Goal: Task Accomplishment & Management: Use online tool/utility

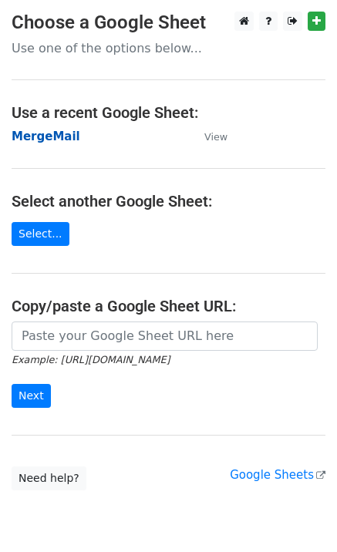
drag, startPoint x: 0, startPoint y: 0, endPoint x: 24, endPoint y: 138, distance: 140.1
click at [24, 138] on strong "MergeMail" at bounding box center [46, 137] width 69 height 14
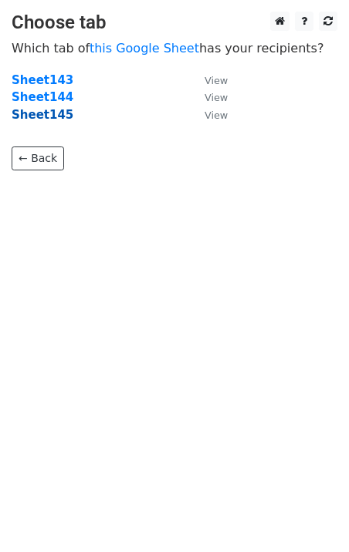
click at [40, 120] on strong "Sheet145" at bounding box center [43, 115] width 62 height 14
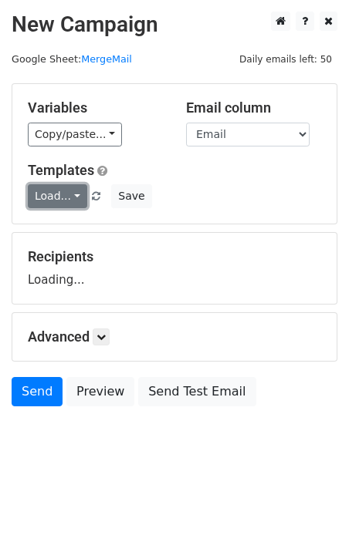
click at [76, 201] on link "Load..." at bounding box center [57, 196] width 59 height 24
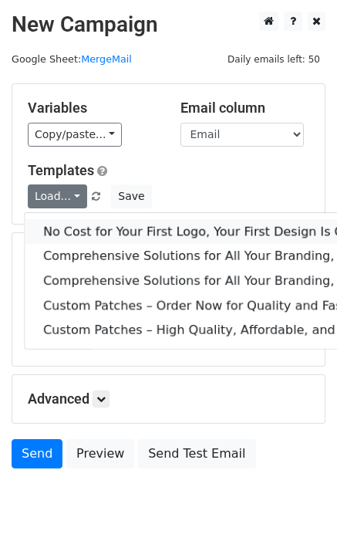
click at [133, 226] on link "No Cost for Your First Logo, Your First Design Is On Us!" at bounding box center [315, 231] width 581 height 25
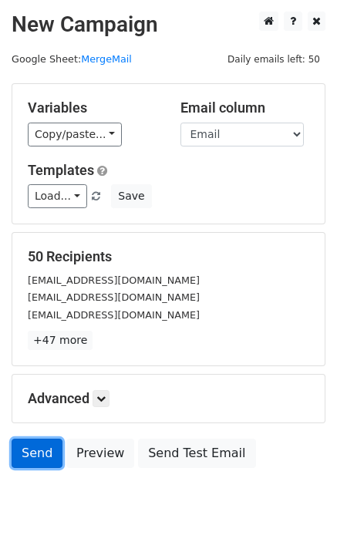
click at [45, 461] on link "Send" at bounding box center [37, 453] width 51 height 29
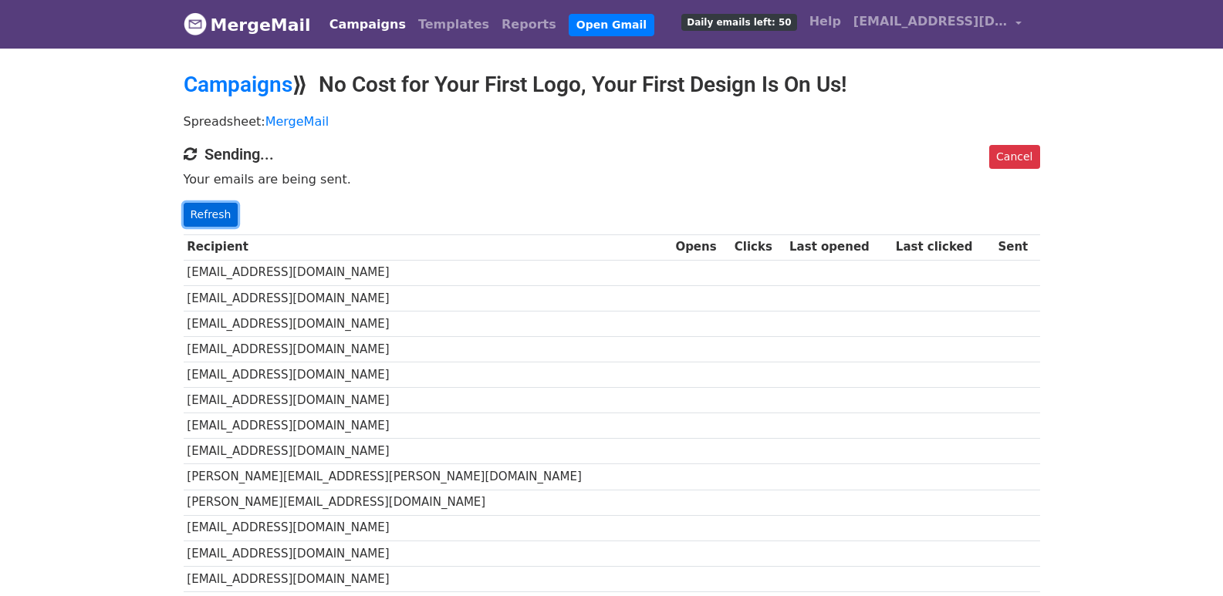
click at [226, 203] on link "Refresh" at bounding box center [211, 215] width 55 height 24
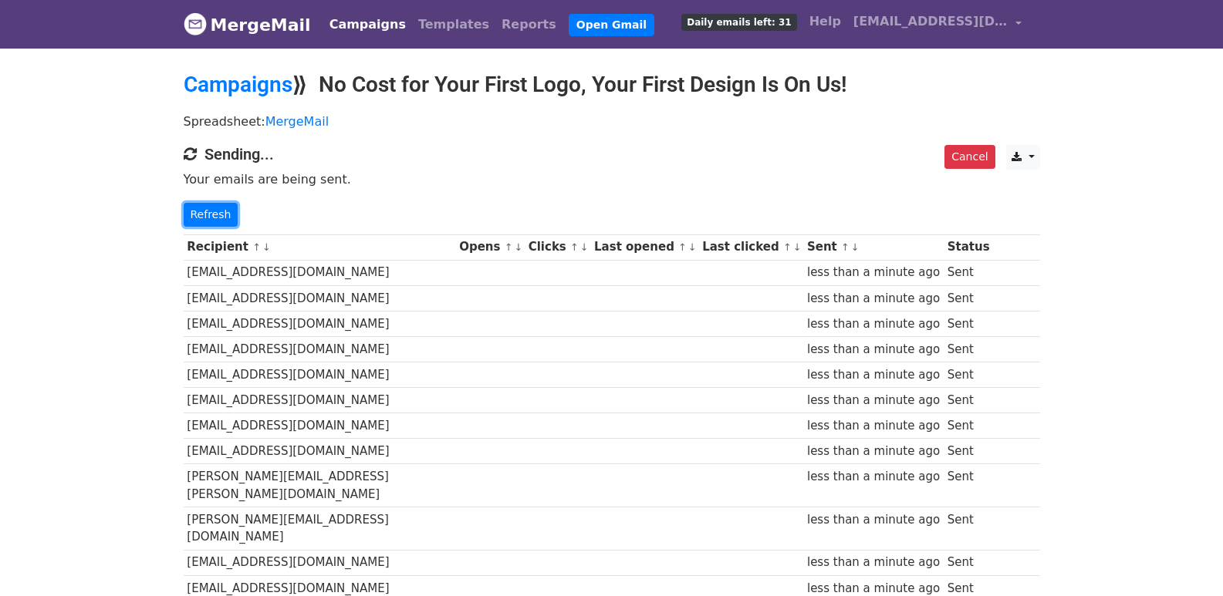
click at [214, 214] on link "Refresh" at bounding box center [211, 215] width 55 height 24
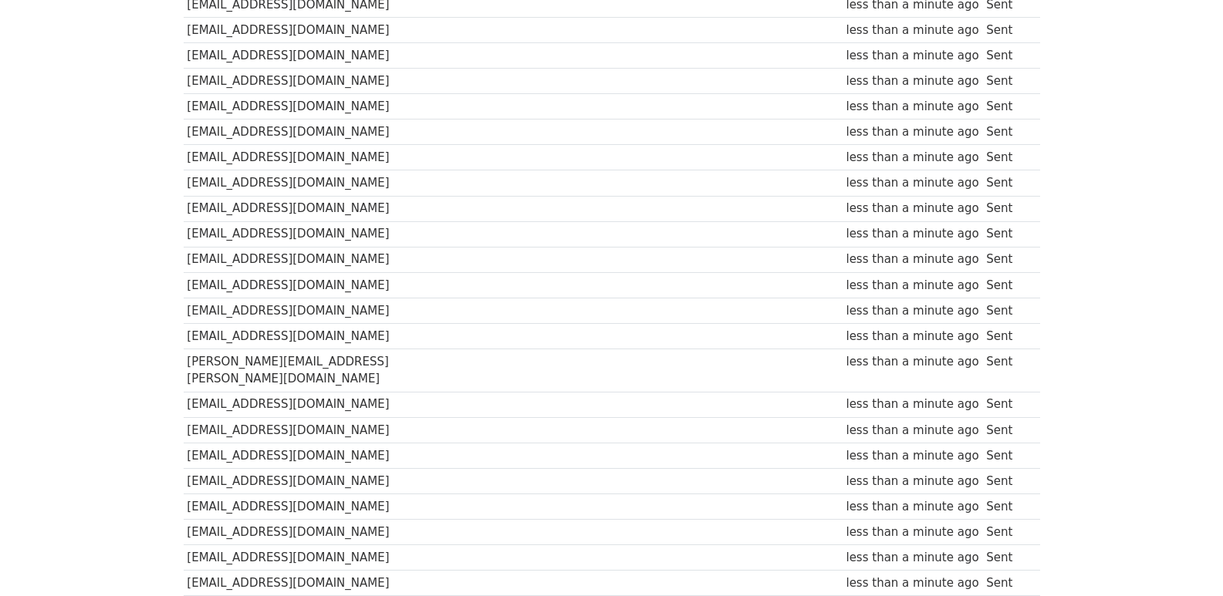
scroll to position [1074, 0]
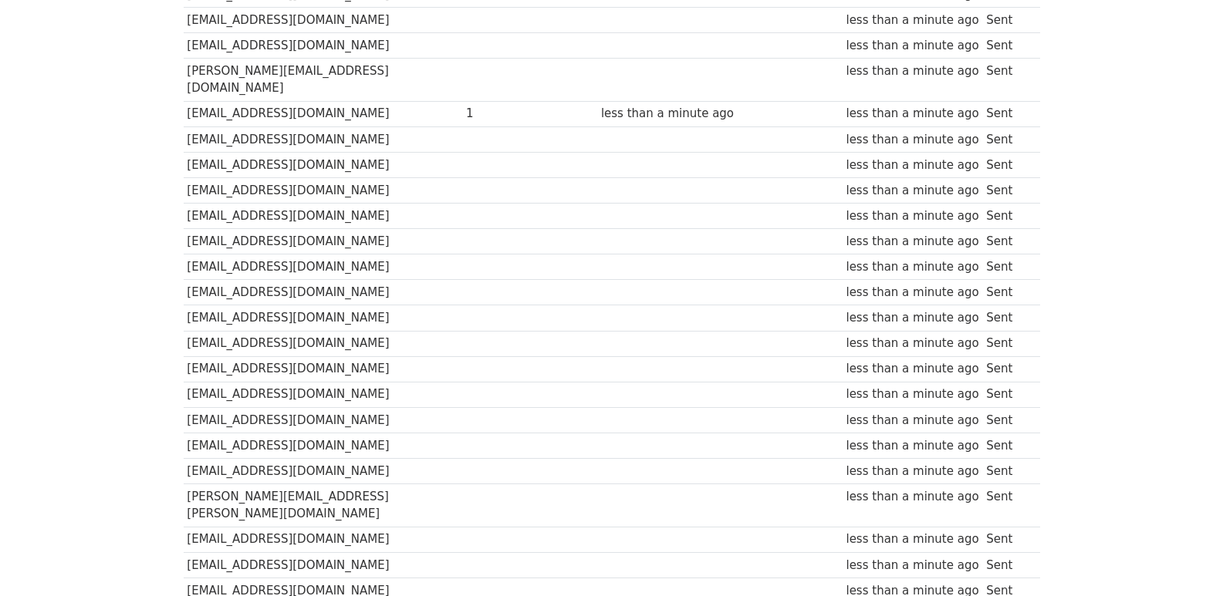
scroll to position [823, 0]
